Goal: Transaction & Acquisition: Purchase product/service

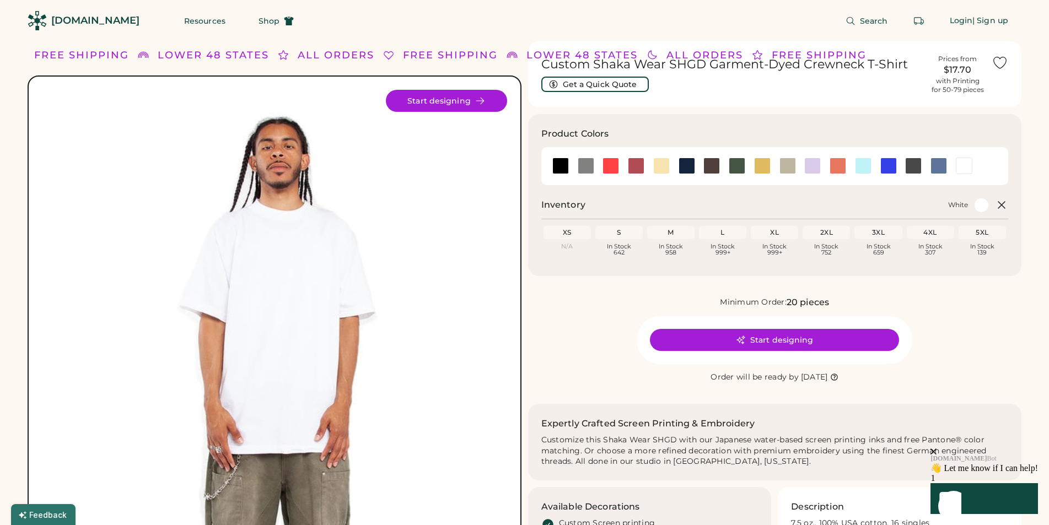
click at [518, 168] on div at bounding box center [774, 166] width 467 height 38
click at [518, 165] on div at bounding box center [560, 166] width 25 height 17
click at [518, 163] on div at bounding box center [560, 166] width 17 height 17
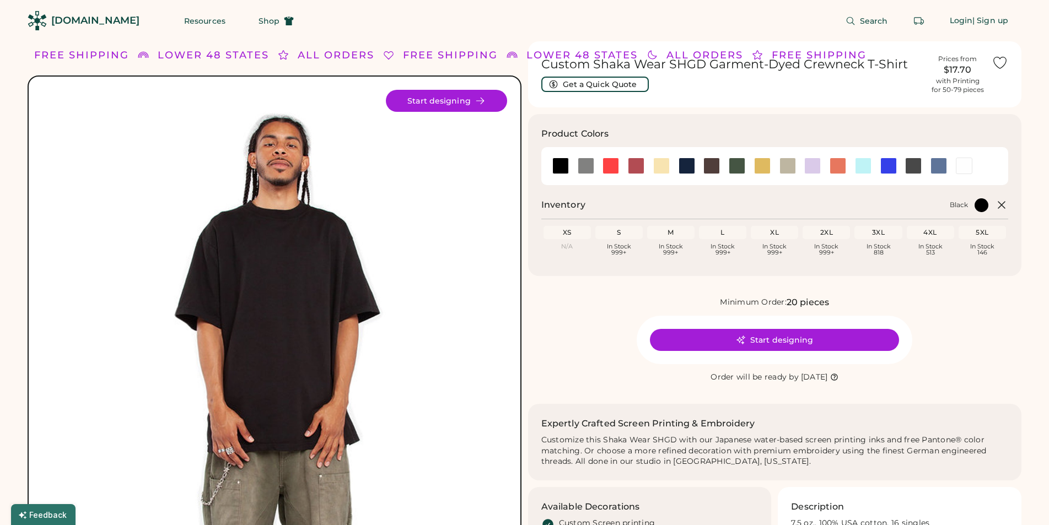
click at [518, 237] on div "M" at bounding box center [670, 232] width 47 height 13
click at [518, 249] on div "In Stock 999+" at bounding box center [670, 250] width 43 height 12
click at [518, 250] on div "In Stock 999+" at bounding box center [670, 250] width 43 height 12
click at [518, 244] on div "N/A" at bounding box center [567, 247] width 43 height 6
click at [518, 234] on div "XS" at bounding box center [567, 232] width 43 height 9
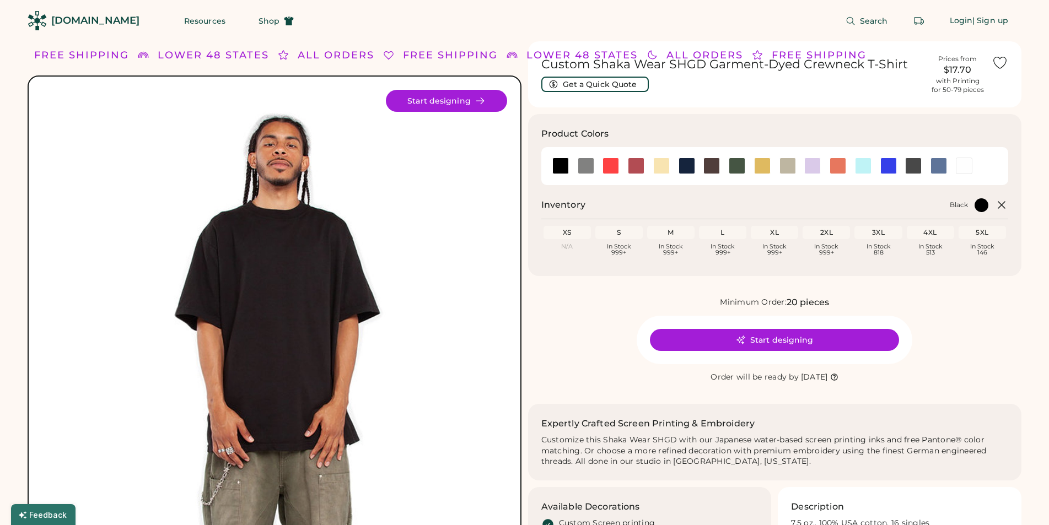
click at [518, 233] on div "M" at bounding box center [670, 232] width 47 height 13
click at [518, 343] on icon at bounding box center [741, 340] width 10 height 10
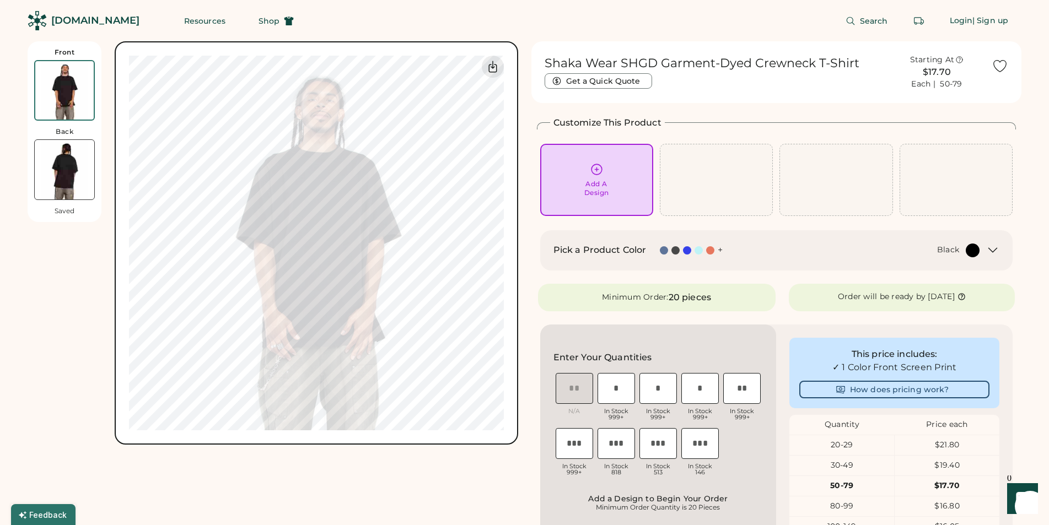
click at [615, 396] on input "input" at bounding box center [616, 388] width 37 height 31
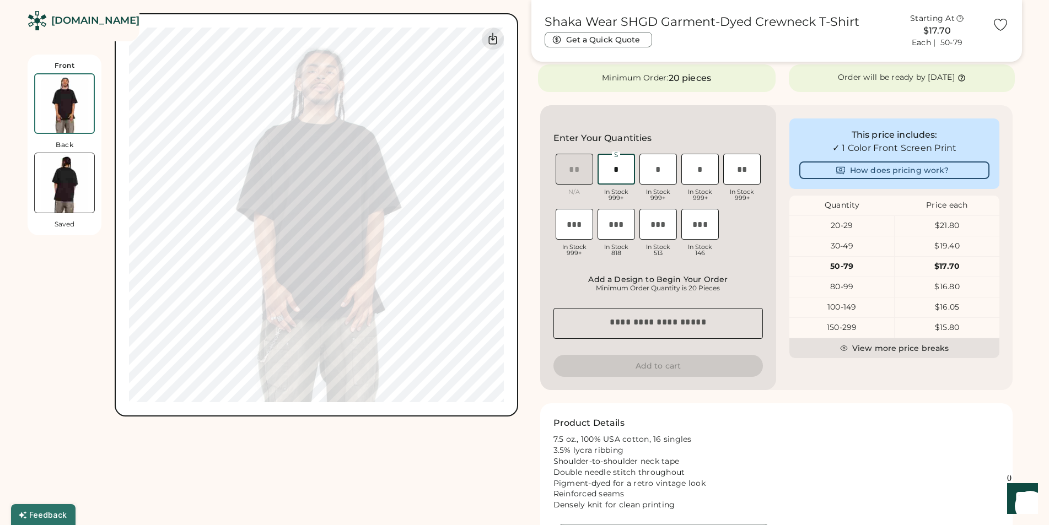
scroll to position [276, 0]
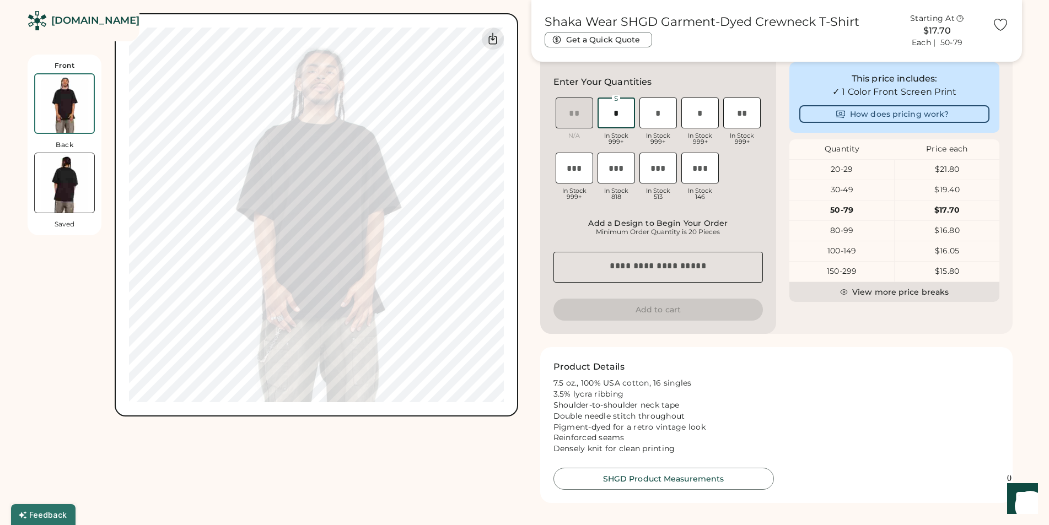
type input "*"
click at [695, 314] on button "Add to cart" at bounding box center [658, 310] width 210 height 22
click at [694, 319] on button "Add to cart" at bounding box center [658, 310] width 210 height 22
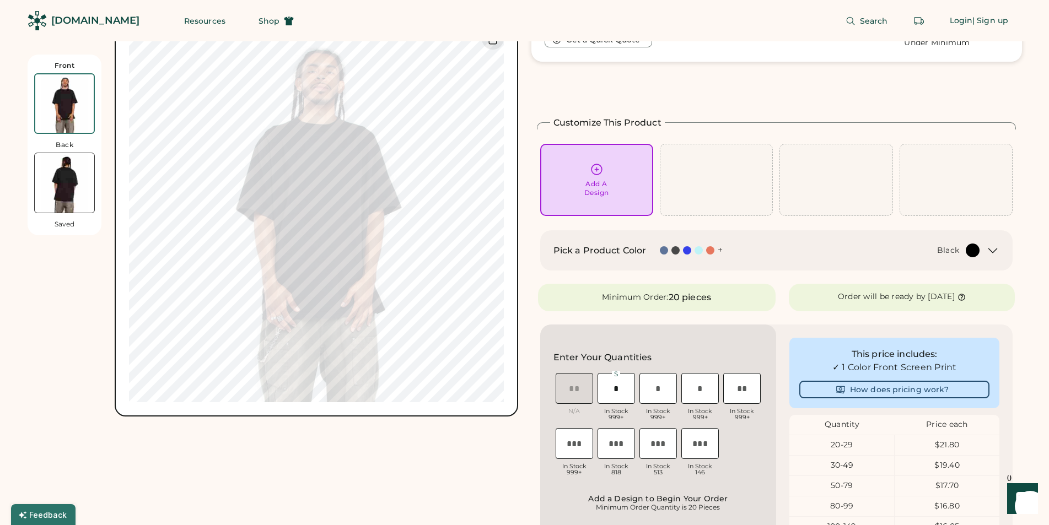
scroll to position [331, 0]
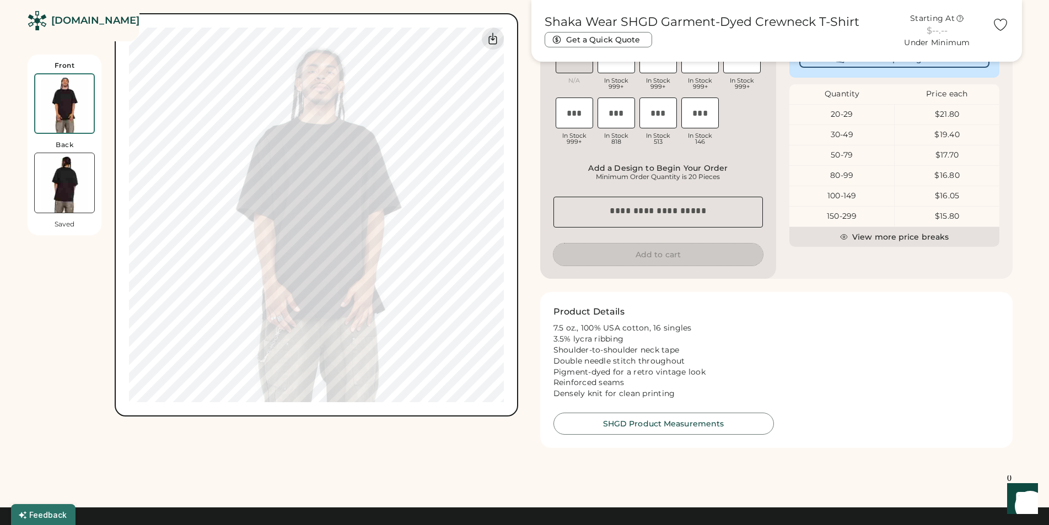
click at [681, 252] on button "Add to cart" at bounding box center [658, 255] width 210 height 22
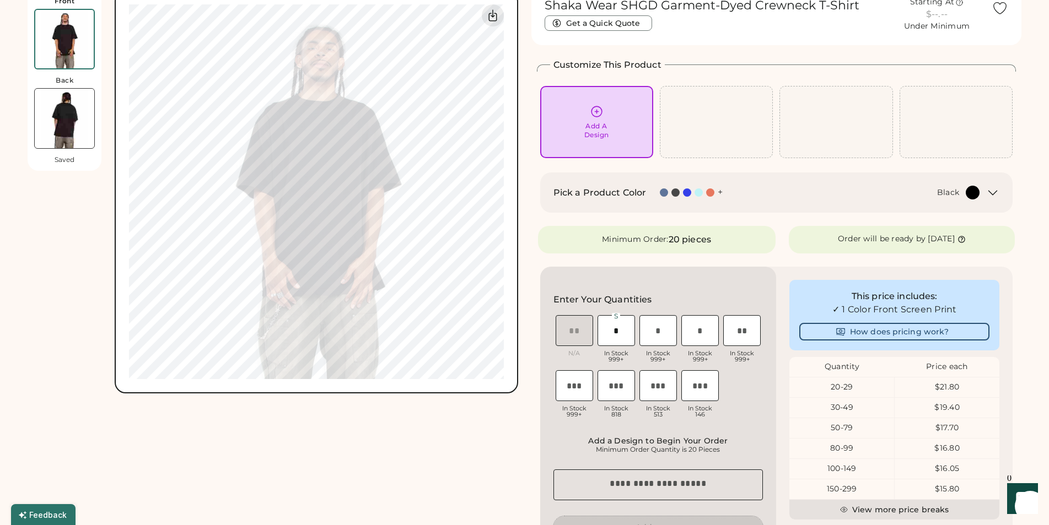
scroll to position [0, 0]
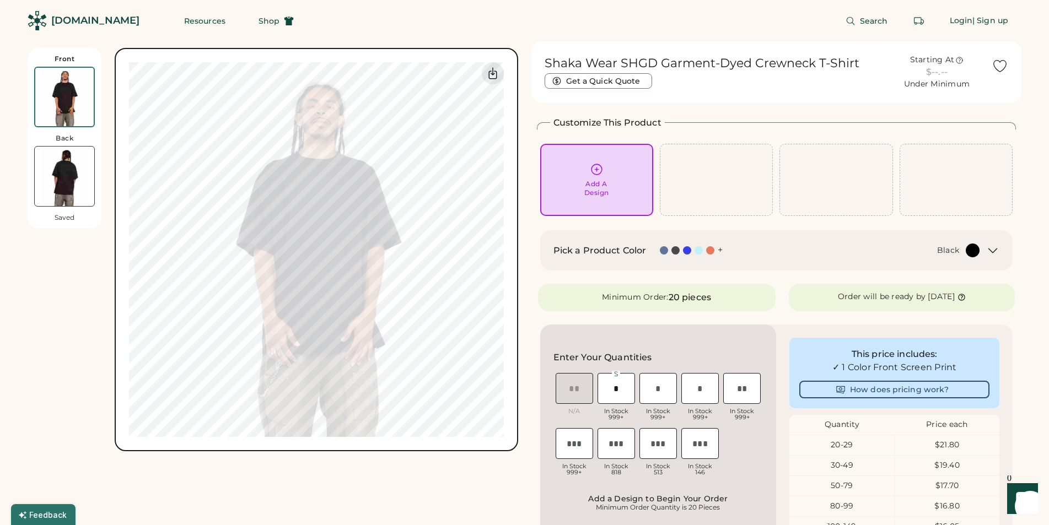
click at [625, 394] on input "input" at bounding box center [616, 388] width 37 height 31
click at [651, 396] on input "input" at bounding box center [657, 388] width 37 height 31
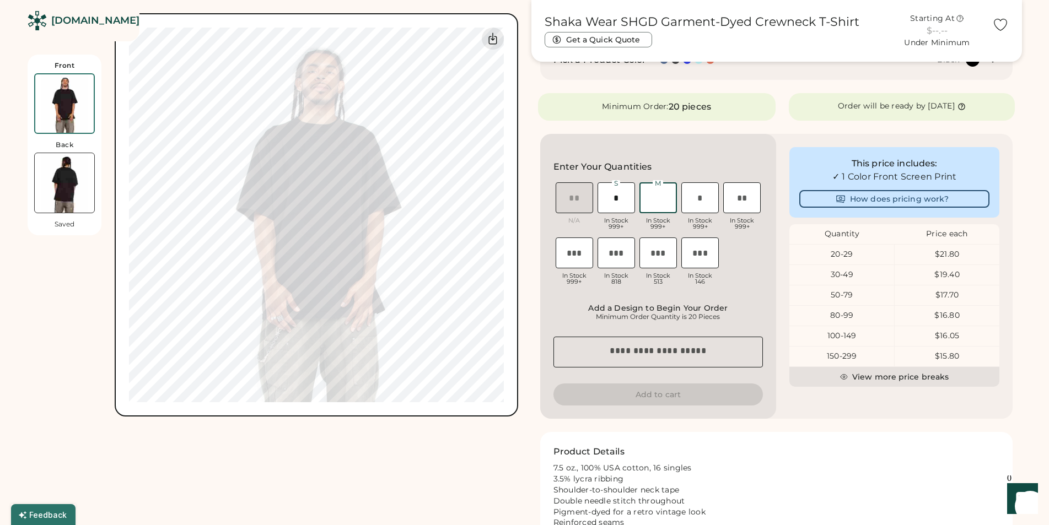
scroll to position [220, 0]
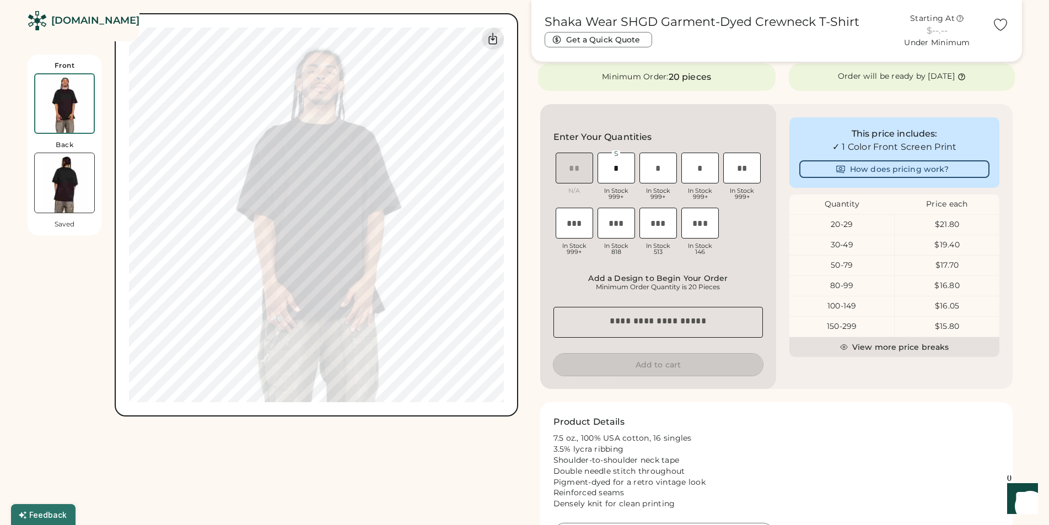
click at [668, 363] on button "Add to cart" at bounding box center [658, 365] width 210 height 22
click at [671, 181] on input "input" at bounding box center [657, 168] width 37 height 31
type input "*"
click at [614, 383] on div "Enter Your Quantities XS N/A S In Stock 999+ M In Stock 999+ L In Stock 999+ XL…" at bounding box center [658, 246] width 236 height 285
click at [619, 372] on button "Add to cart" at bounding box center [658, 365] width 210 height 22
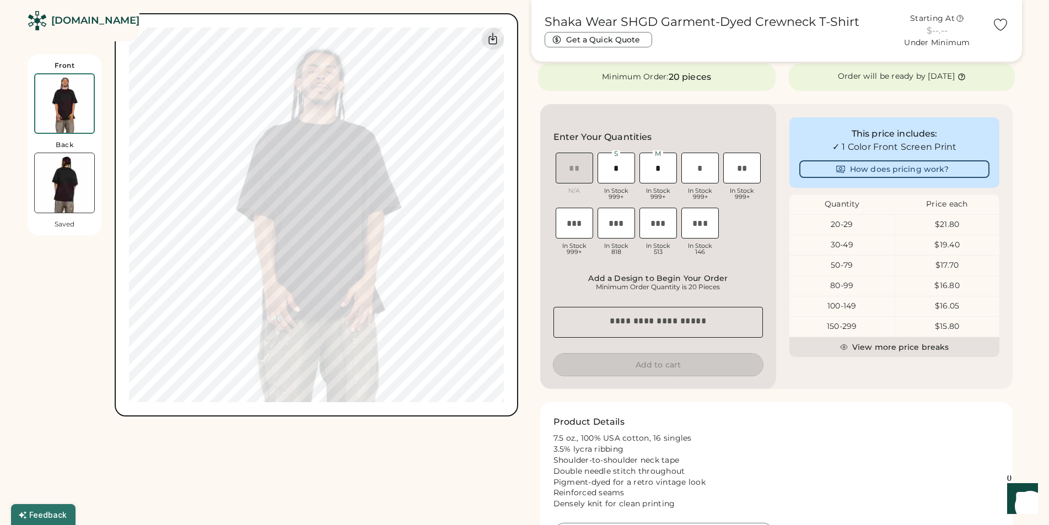
click at [702, 376] on button "Add to cart" at bounding box center [658, 365] width 210 height 22
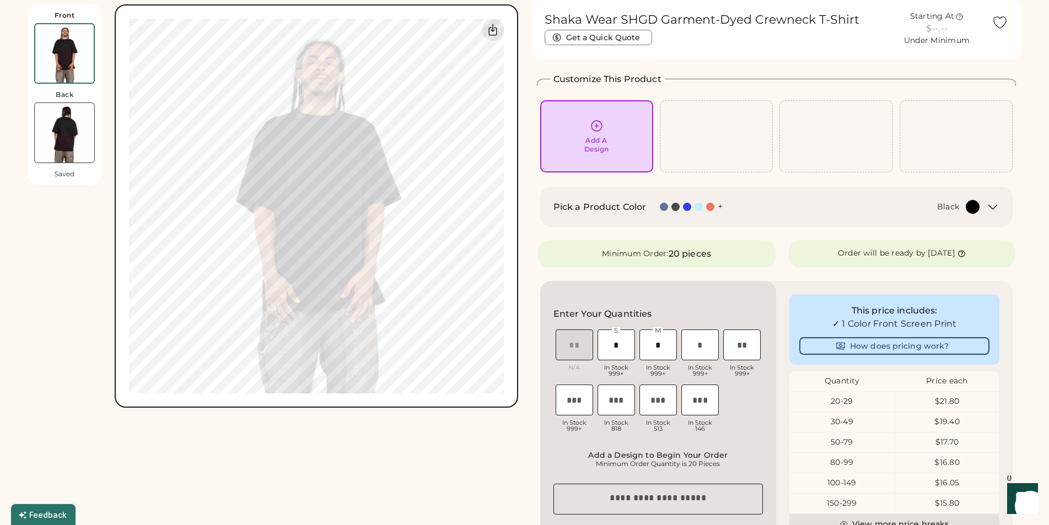
scroll to position [0, 0]
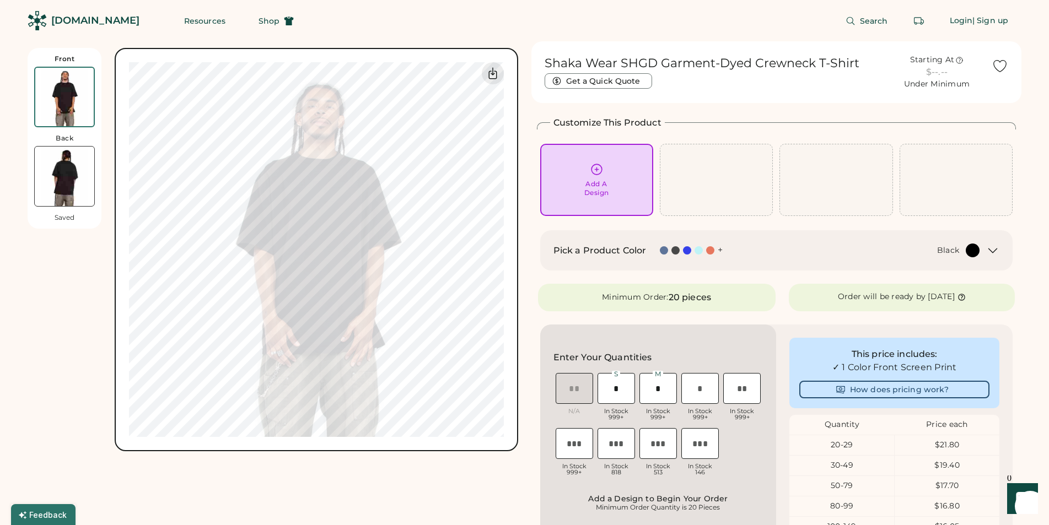
click at [978, 254] on div at bounding box center [973, 251] width 14 height 14
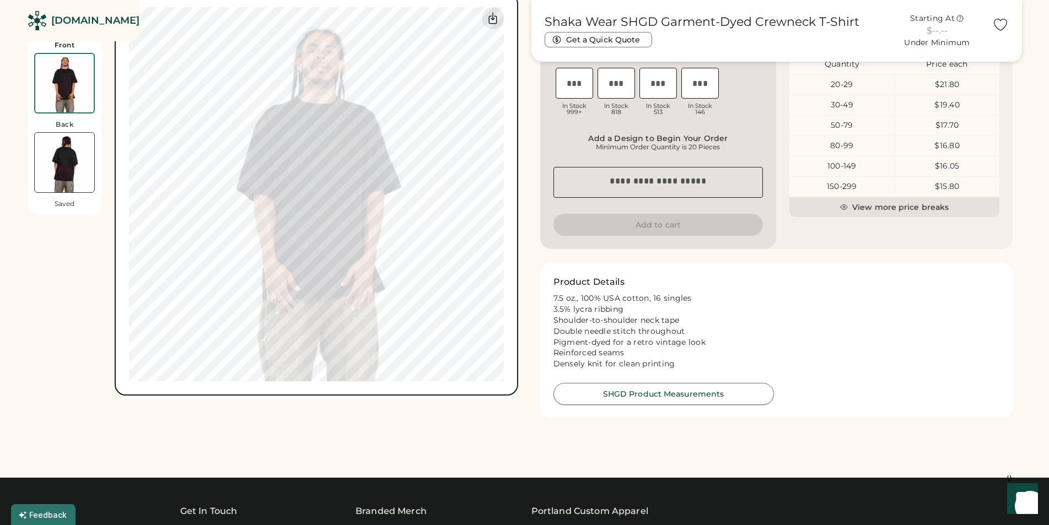
scroll to position [442, 0]
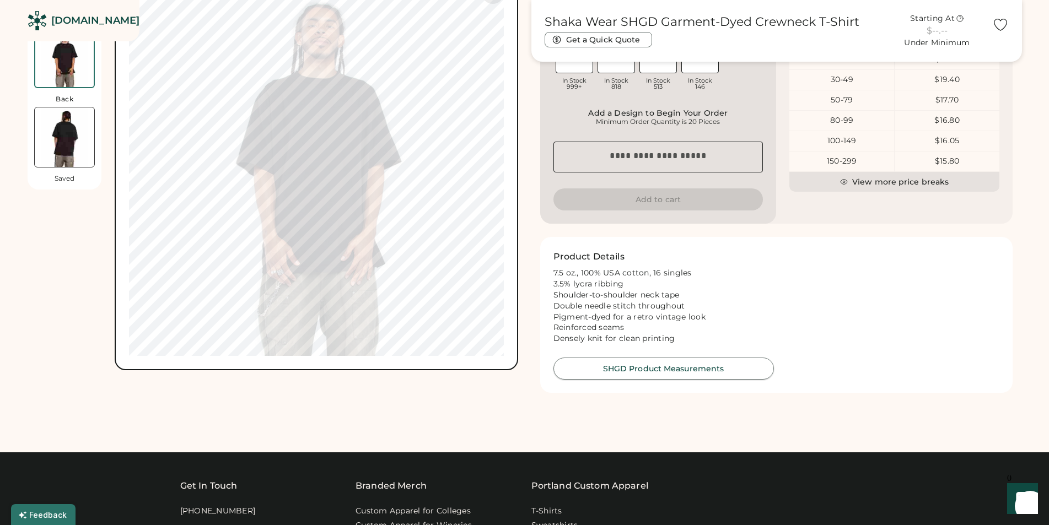
click at [735, 370] on button "SHGD Product Measurements" at bounding box center [663, 369] width 220 height 22
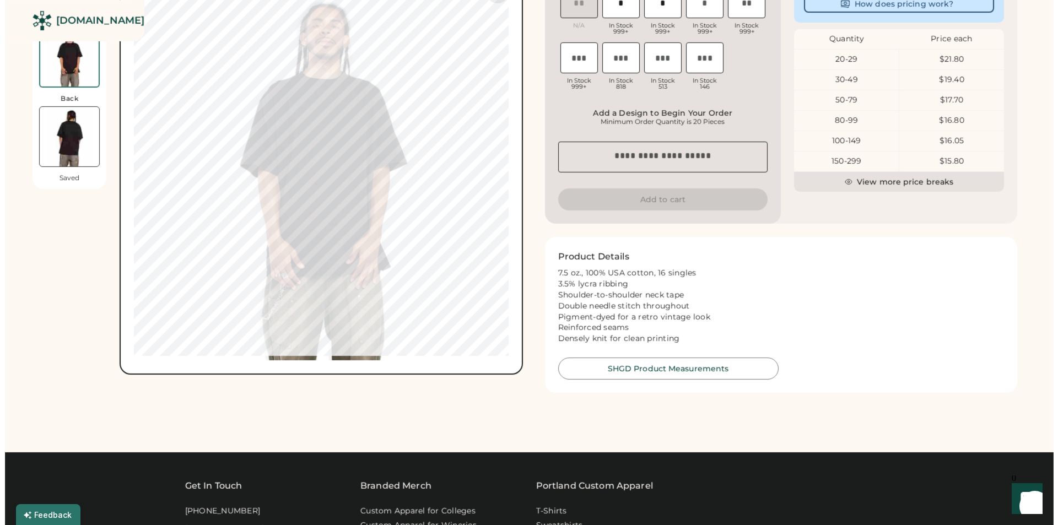
scroll to position [441, 0]
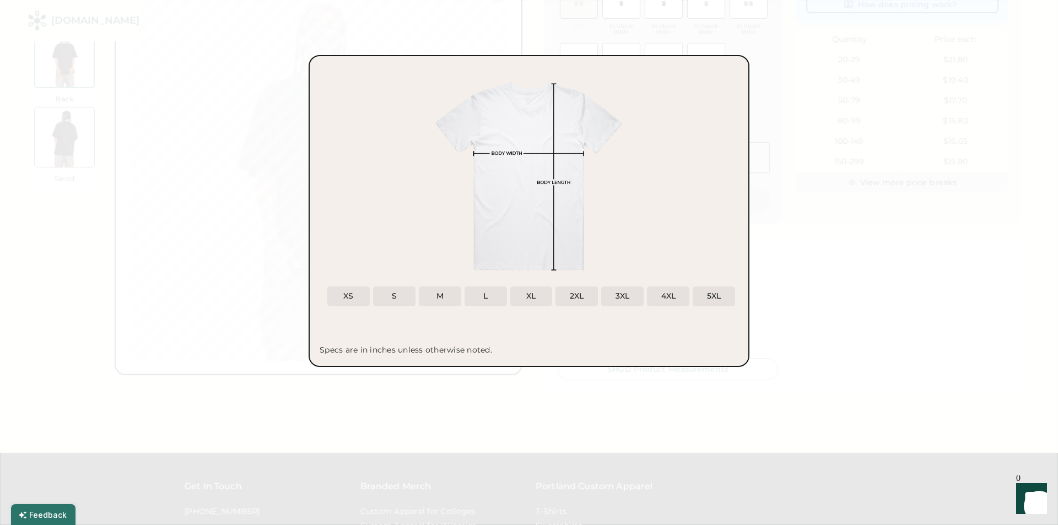
click at [486, 297] on div "L" at bounding box center [485, 296] width 4 height 11
click at [497, 302] on div "L" at bounding box center [486, 297] width 42 height 20
